Goal: Purchase product/service

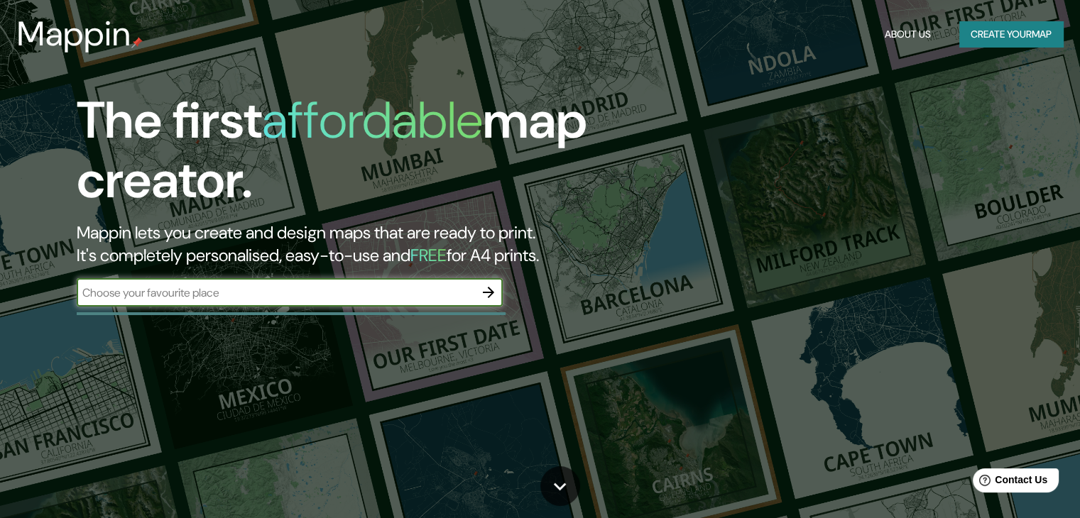
click at [321, 293] on input "text" at bounding box center [276, 293] width 398 height 16
type input "[GEOGRAPHIC_DATA][PERSON_NAME] [GEOGRAPHIC_DATA]"
click at [491, 295] on icon "button" at bounding box center [488, 292] width 11 height 11
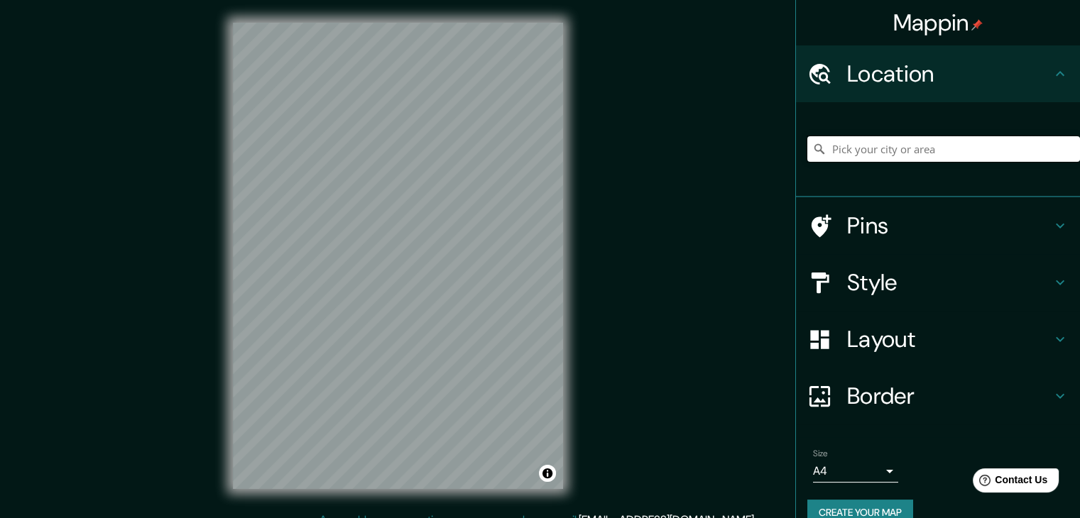
click at [866, 156] on input "Pick your city or area" at bounding box center [944, 149] width 273 height 26
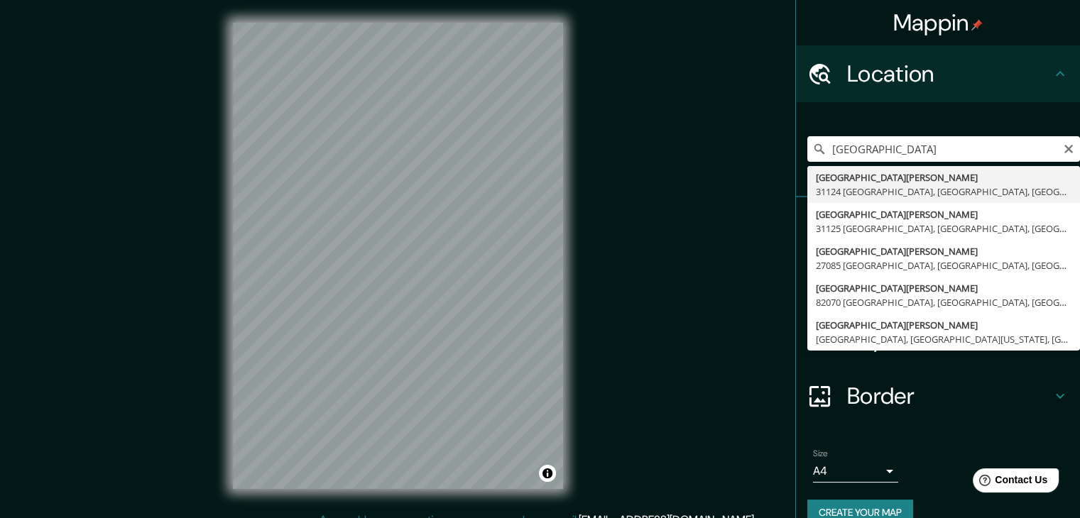
type input "[GEOGRAPHIC_DATA][PERSON_NAME], [GEOGRAPHIC_DATA], [GEOGRAPHIC_DATA], [GEOGRAPH…"
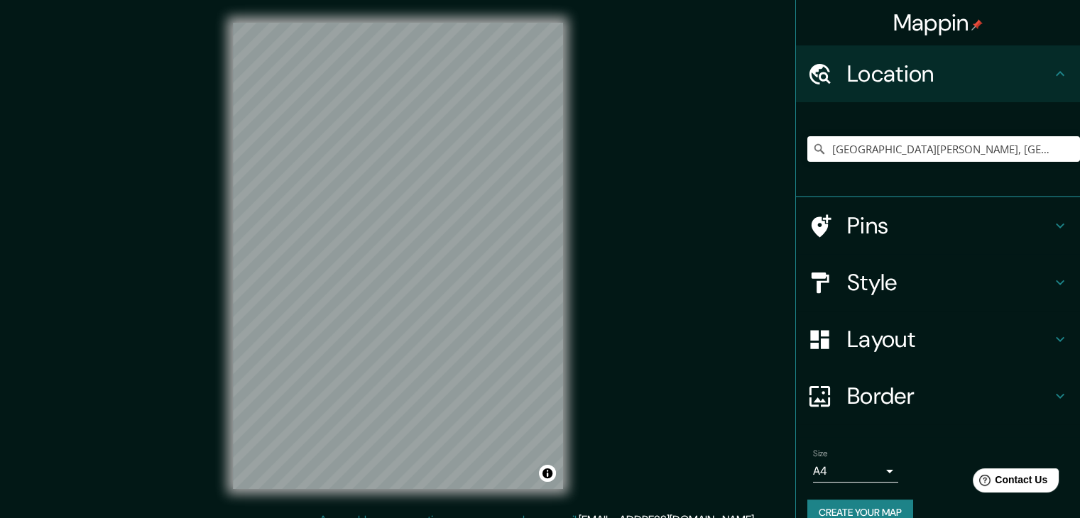
click at [1052, 333] on icon at bounding box center [1060, 339] width 17 height 17
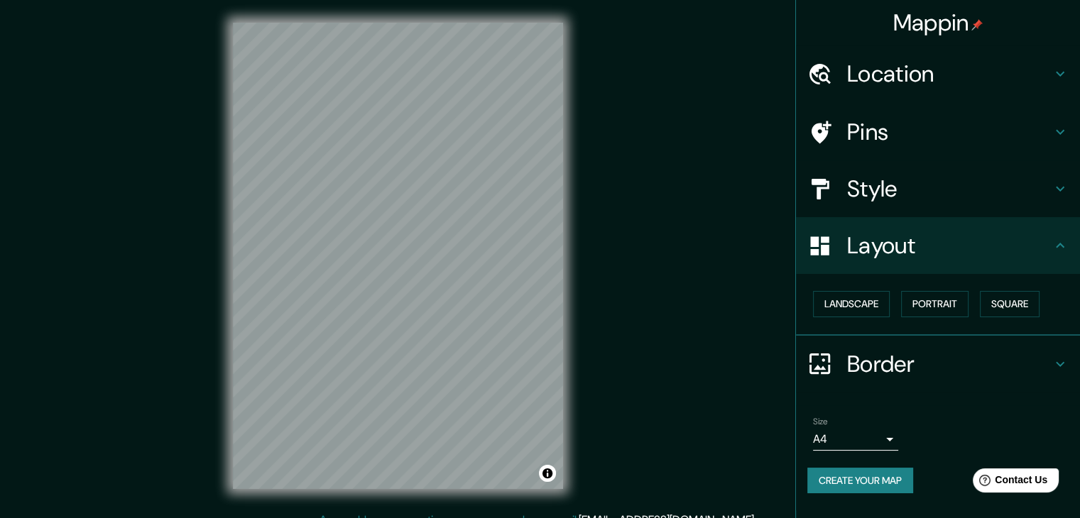
click at [1057, 262] on div "Layout" at bounding box center [938, 245] width 284 height 57
click at [877, 136] on h4 "Pins" at bounding box center [949, 132] width 205 height 28
